Goal: Transaction & Acquisition: Download file/media

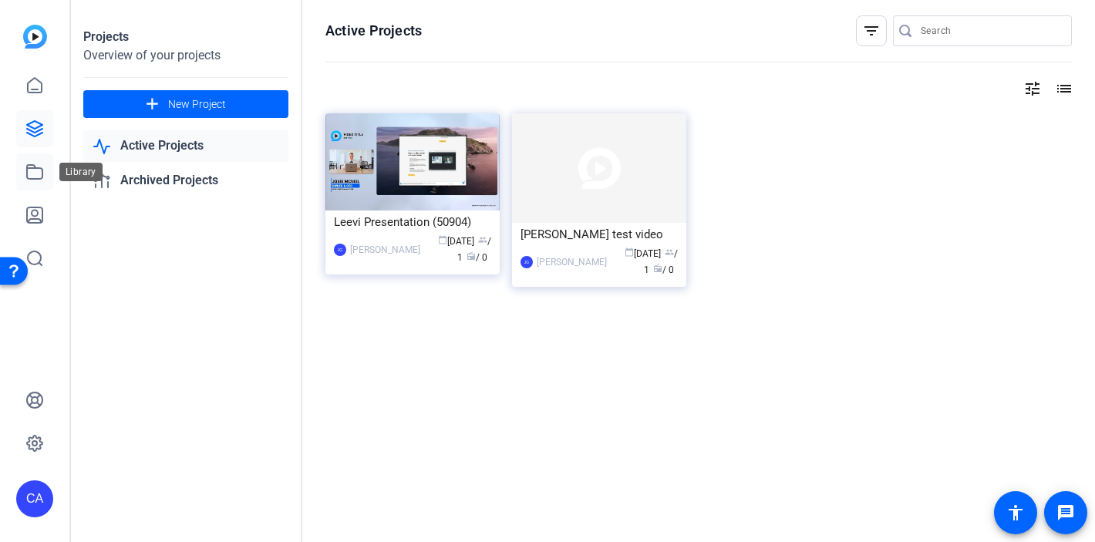
click at [34, 169] on icon at bounding box center [34, 172] width 19 height 19
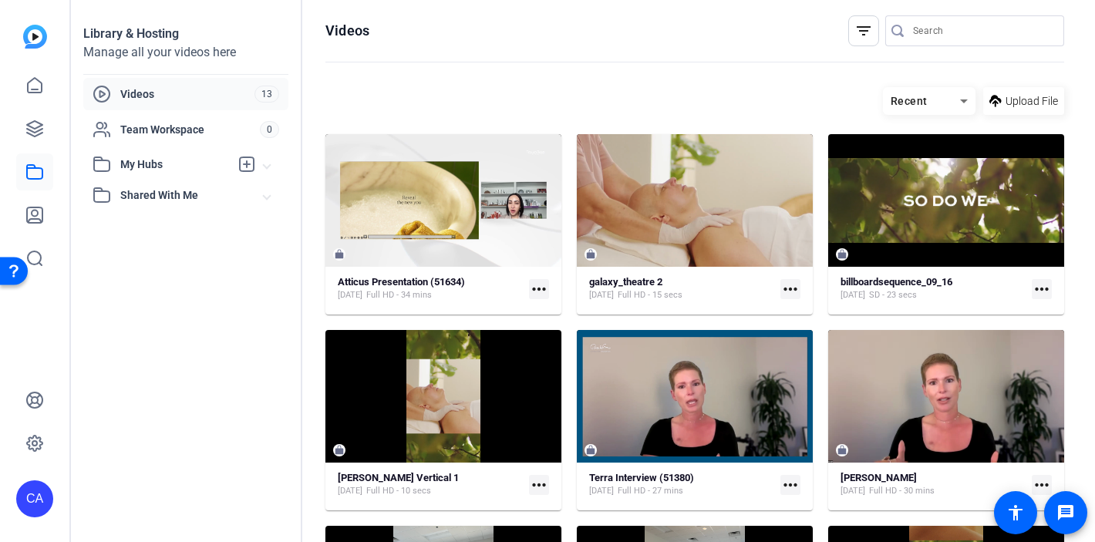
click at [541, 289] on mat-icon "more_horiz" at bounding box center [539, 289] width 20 height 20
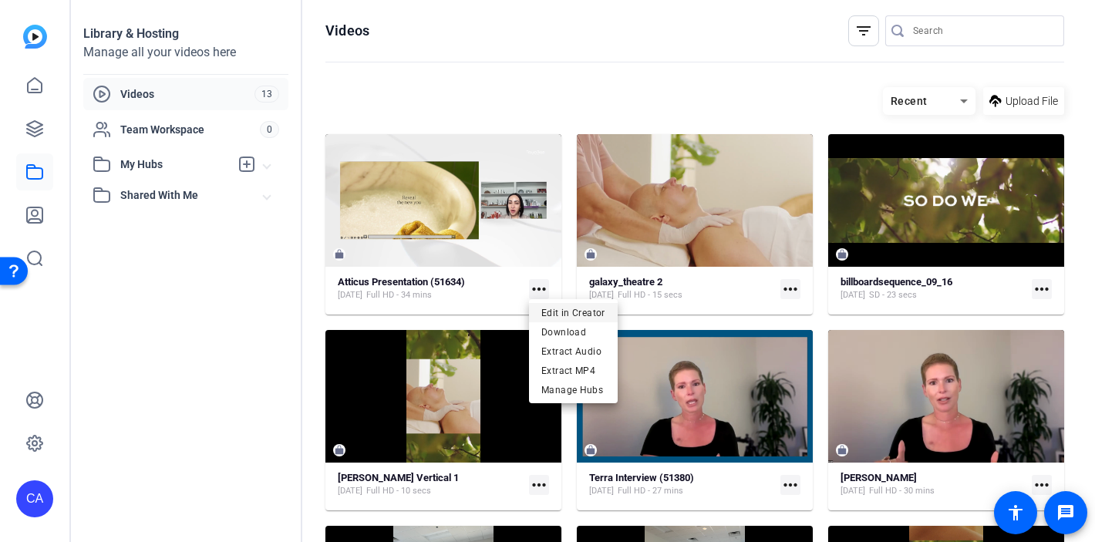
click at [552, 311] on span "Edit in Creator" at bounding box center [574, 312] width 64 height 19
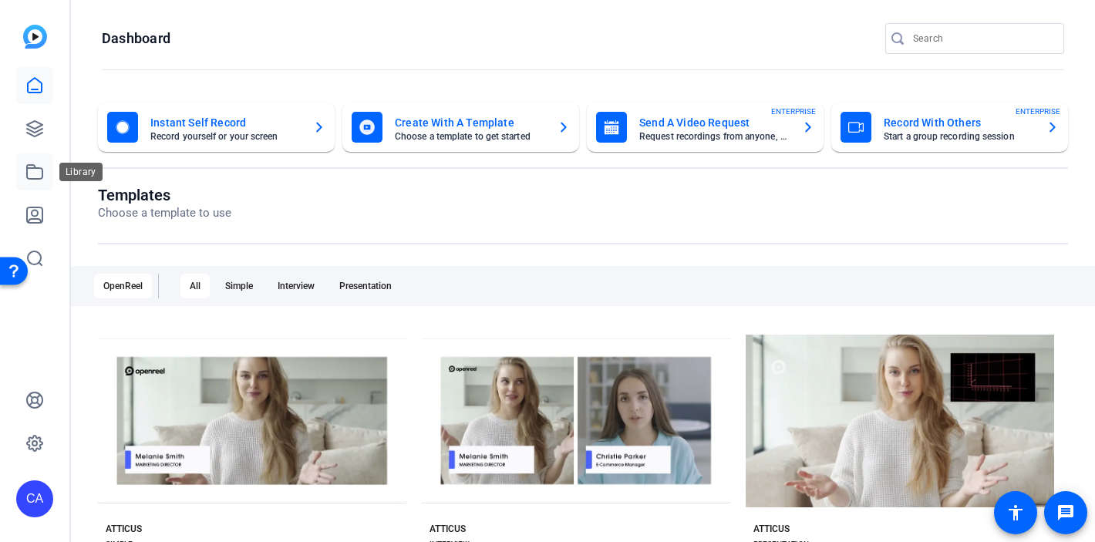
click at [40, 177] on icon at bounding box center [34, 172] width 19 height 19
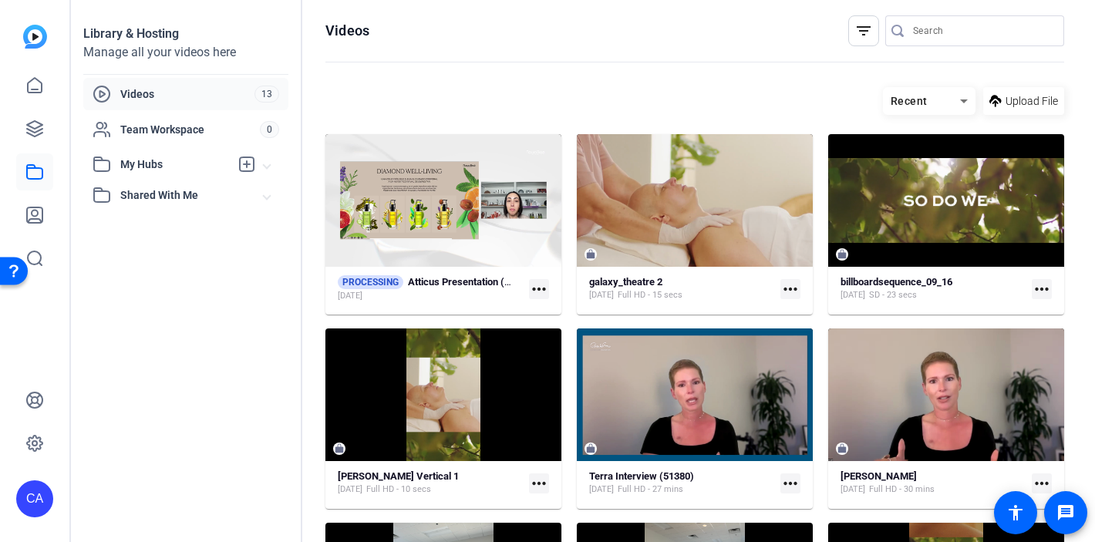
click at [537, 288] on mat-icon "more_horiz" at bounding box center [539, 289] width 20 height 20
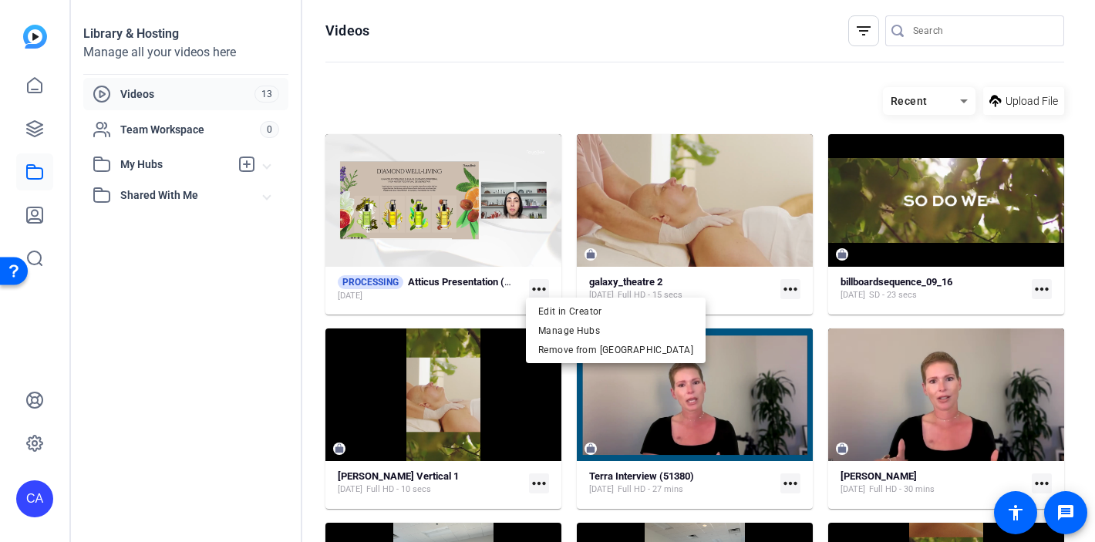
click at [539, 73] on div at bounding box center [547, 271] width 1095 height 542
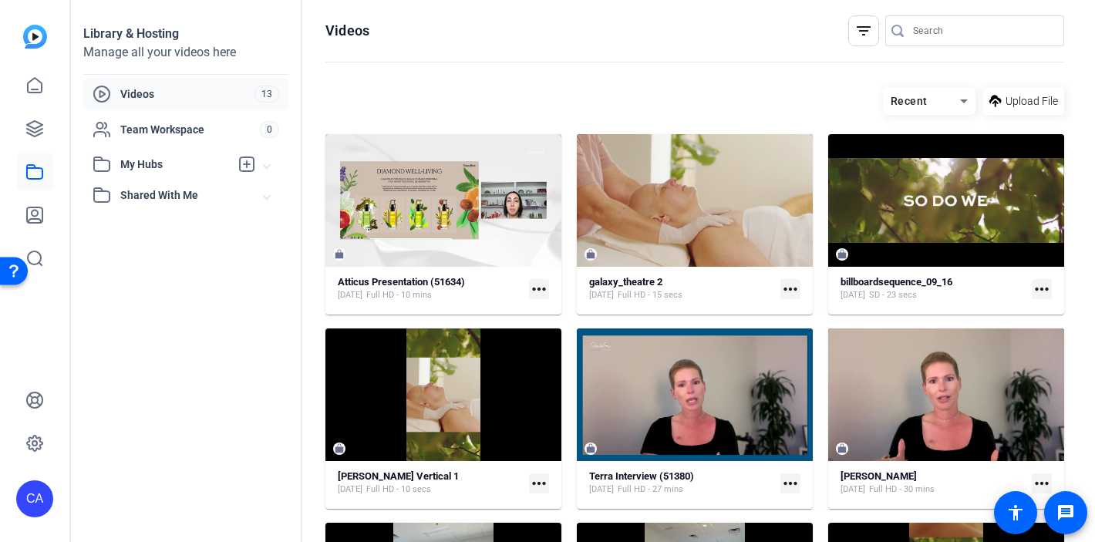
click at [537, 287] on mat-icon "more_horiz" at bounding box center [539, 289] width 20 height 20
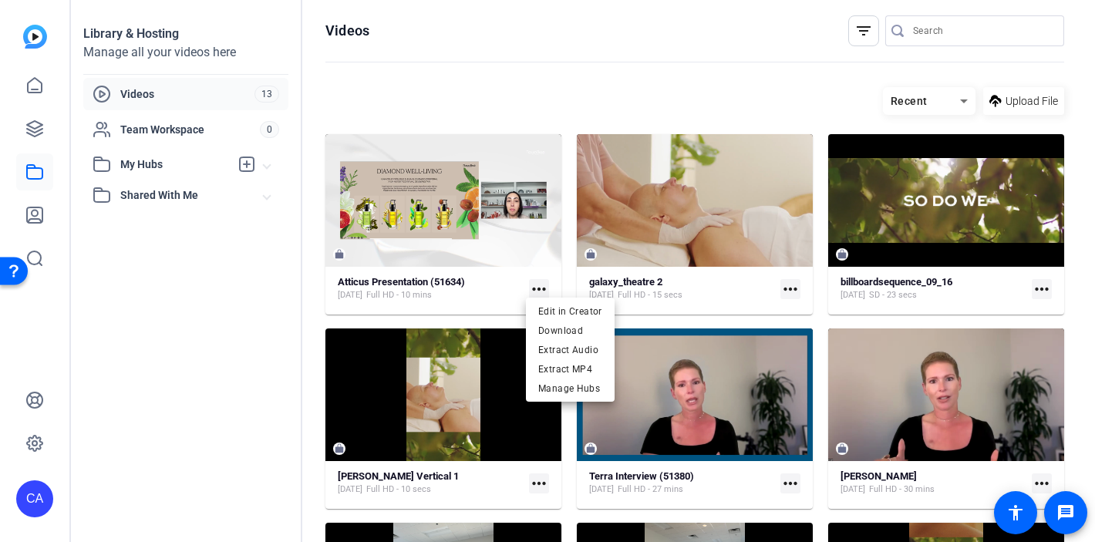
click at [477, 73] on div at bounding box center [547, 271] width 1095 height 542
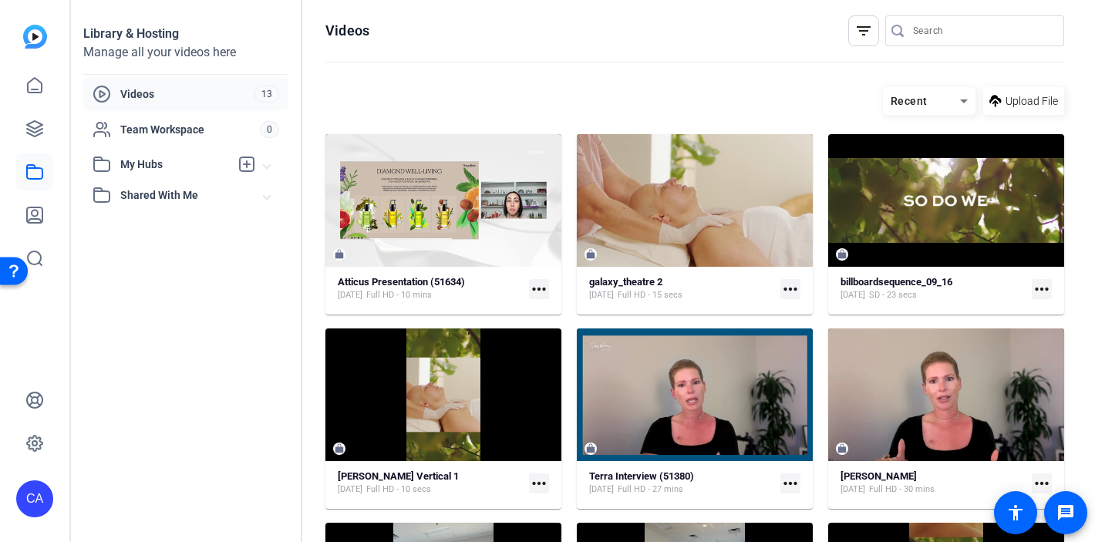
click at [532, 283] on mat-icon "more_horiz" at bounding box center [539, 289] width 20 height 20
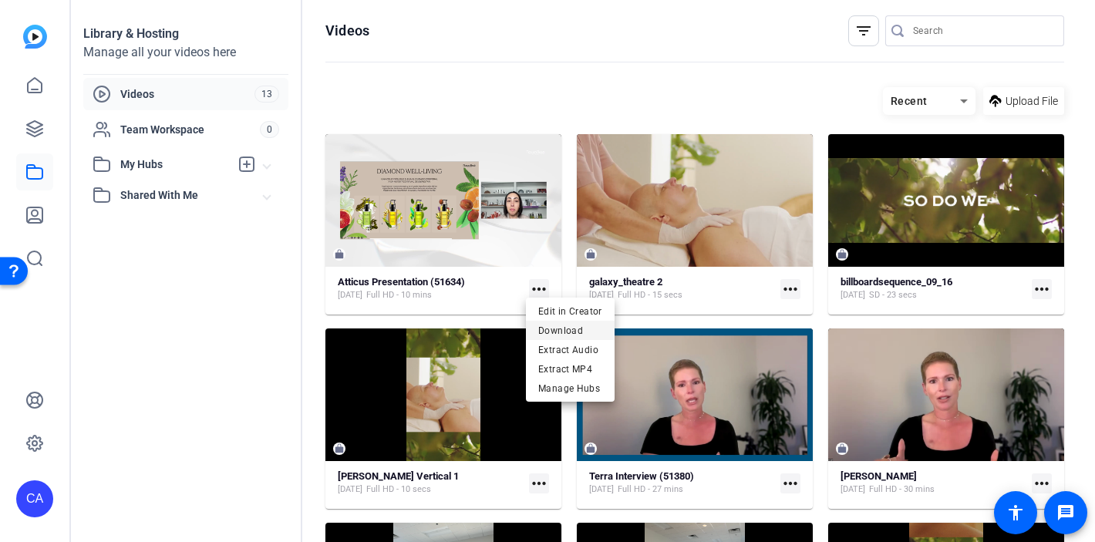
click at [560, 329] on span "Download" at bounding box center [570, 330] width 64 height 19
